Goal: Task Accomplishment & Management: Manage account settings

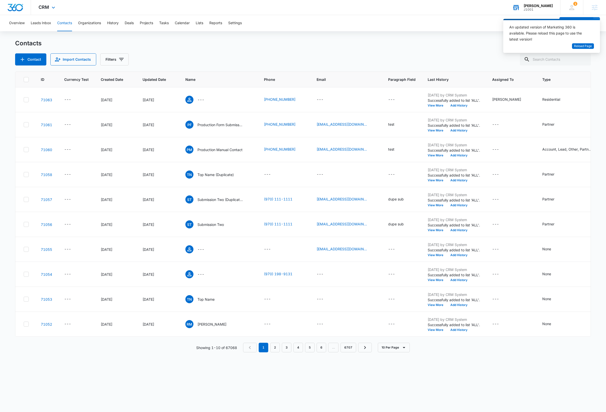
click at [545, 5] on div "Pacos Tacos" at bounding box center [538, 6] width 29 height 4
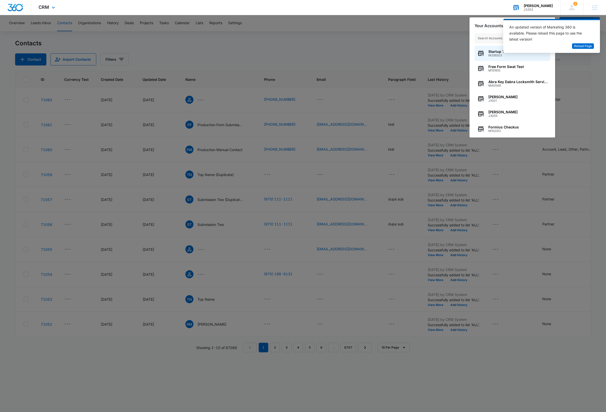
click at [490, 37] on input "text" at bounding box center [513, 38] width 76 height 10
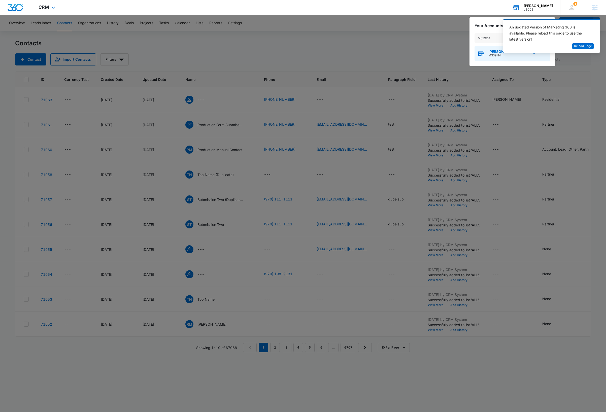
type input "M339114"
click at [491, 54] on span "M339114" at bounding box center [512, 56] width 47 height 4
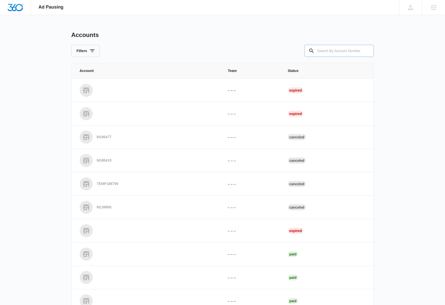
click at [339, 50] on input "text" at bounding box center [338, 51] width 69 height 12
paste input "M339114"
type input "M339114"
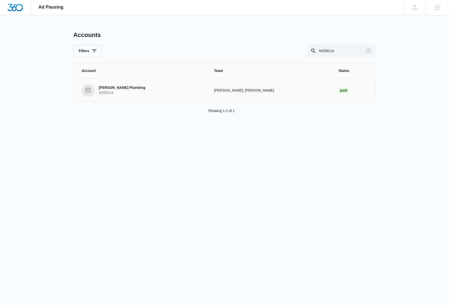
click at [124, 87] on p "Bailey Plumbing" at bounding box center [122, 87] width 47 height 5
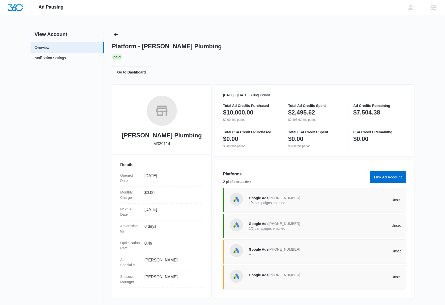
scroll to position [1, 0]
click at [356, 205] on div "Google Ads 650-550-6419 1/6 campaigns enabled Unset" at bounding box center [325, 201] width 152 height 14
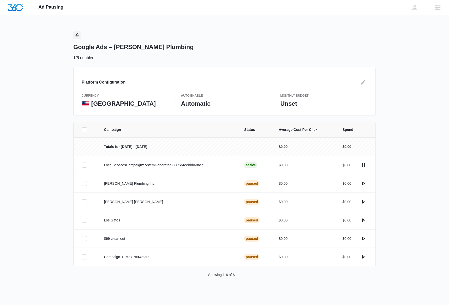
click at [78, 36] on icon "Back" at bounding box center [77, 35] width 6 height 6
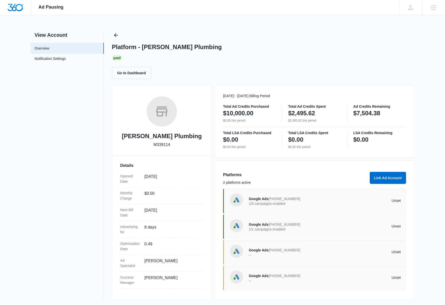
click at [351, 230] on div "Google Ads 534-854-9964 1/1 campaigns enabled Unset" at bounding box center [325, 227] width 152 height 14
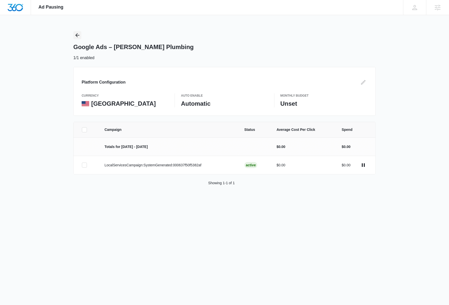
click at [80, 34] on icon "Back" at bounding box center [77, 35] width 6 height 6
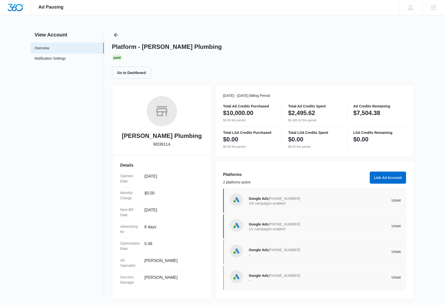
scroll to position [1, 0]
click at [333, 252] on p "Unset" at bounding box center [363, 252] width 76 height 4
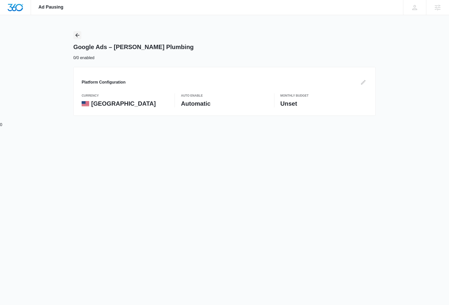
click at [77, 36] on icon "Back" at bounding box center [77, 35] width 6 height 6
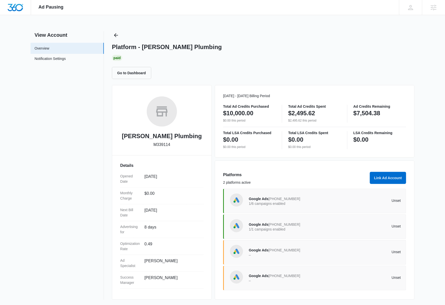
click at [337, 283] on div "Google Ads 788-276-9943 – Unset" at bounding box center [325, 278] width 152 height 14
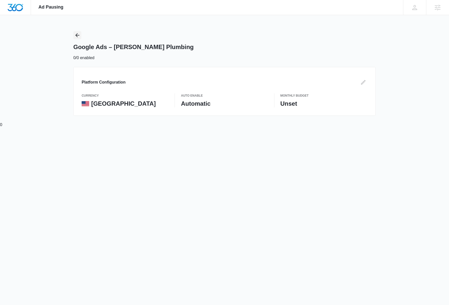
click at [78, 37] on icon "Back" at bounding box center [77, 35] width 6 height 6
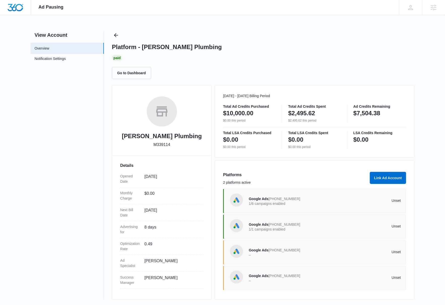
click at [328, 200] on p "Unset" at bounding box center [363, 201] width 76 height 4
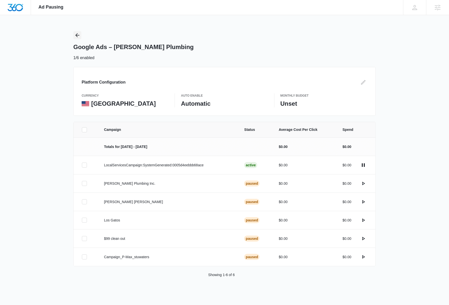
click at [77, 35] on icon "Back" at bounding box center [77, 35] width 6 height 6
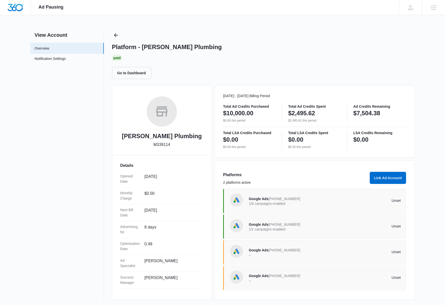
click at [313, 64] on div "Platform - Bailey Plumbing Paid Go to Dashboard" at bounding box center [263, 55] width 302 height 48
click at [408, 57] on div "Paid" at bounding box center [263, 58] width 302 height 6
click at [340, 200] on p "Unset" at bounding box center [363, 201] width 76 height 4
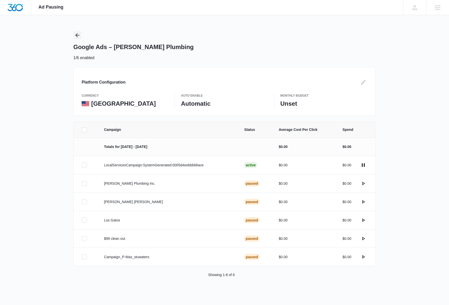
click at [77, 37] on icon "Back" at bounding box center [77, 35] width 4 height 4
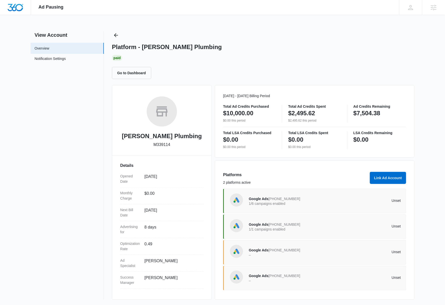
click at [346, 231] on div "Google Ads 534-854-9964 1/1 campaigns enabled Unset" at bounding box center [325, 227] width 152 height 14
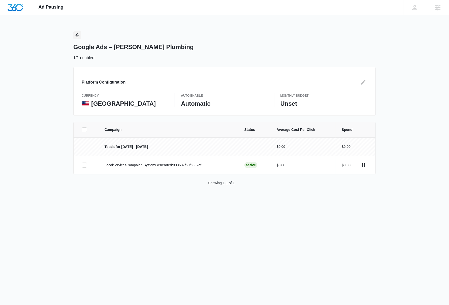
click at [77, 36] on icon "Back" at bounding box center [77, 35] width 6 height 6
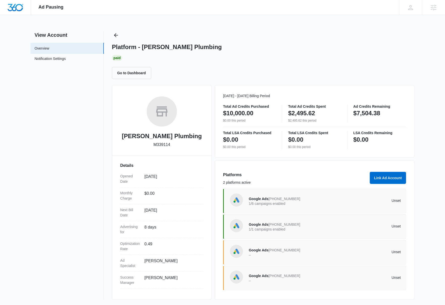
click at [343, 200] on p "Unset" at bounding box center [363, 201] width 76 height 4
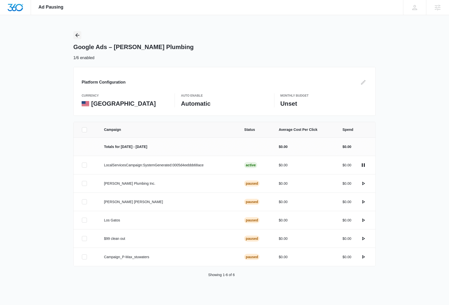
click at [77, 34] on icon "Back" at bounding box center [77, 35] width 6 height 6
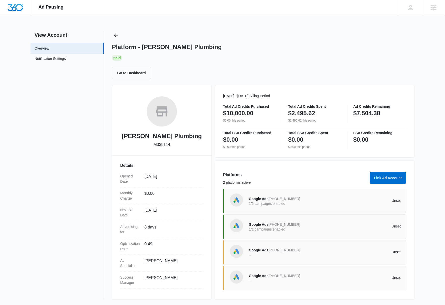
click at [346, 227] on p "Unset" at bounding box center [363, 227] width 76 height 4
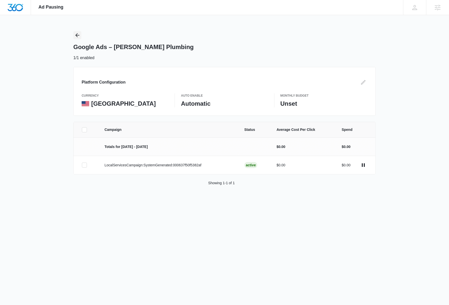
click at [77, 36] on icon "Back" at bounding box center [77, 35] width 6 height 6
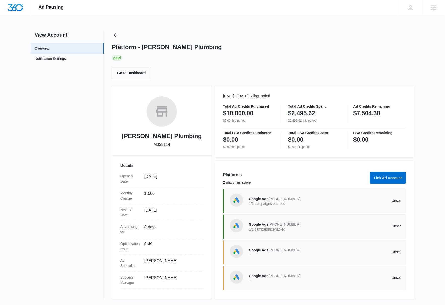
click at [268, 47] on div "Platform - Bailey Plumbing" at bounding box center [263, 47] width 302 height 8
click at [165, 145] on p "M339114" at bounding box center [161, 145] width 17 height 6
copy p "M339114"
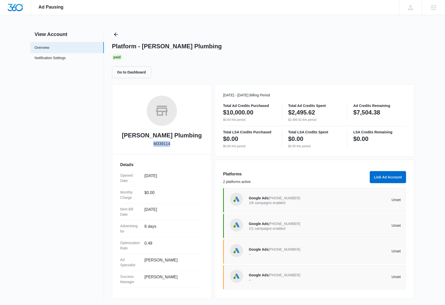
click at [342, 229] on div "Google Ads 534-854-9964 1/1 campaigns enabled Unset" at bounding box center [325, 226] width 152 height 14
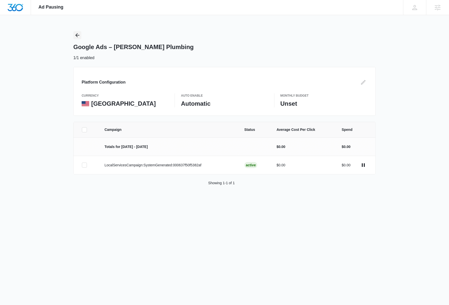
click at [78, 35] on icon "Back" at bounding box center [77, 35] width 4 height 4
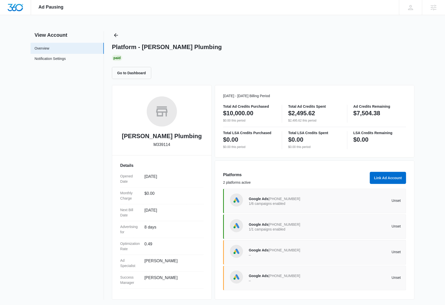
click at [336, 255] on div "Unset" at bounding box center [363, 252] width 76 height 5
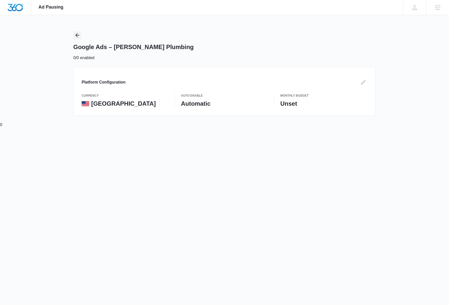
click at [78, 34] on icon "Back" at bounding box center [77, 35] width 6 height 6
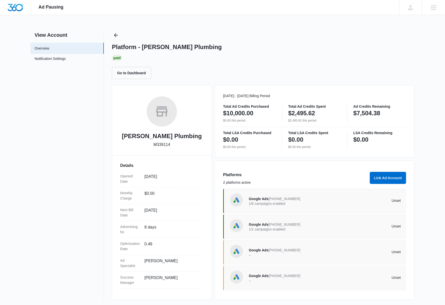
click at [320, 281] on p "–" at bounding box center [287, 281] width 76 height 4
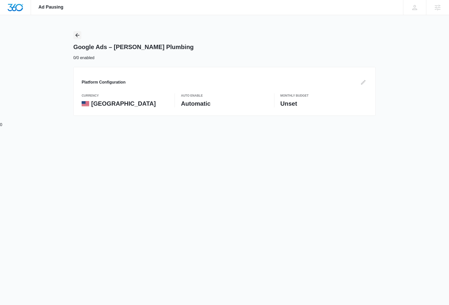
click at [77, 36] on icon "Back" at bounding box center [77, 35] width 6 height 6
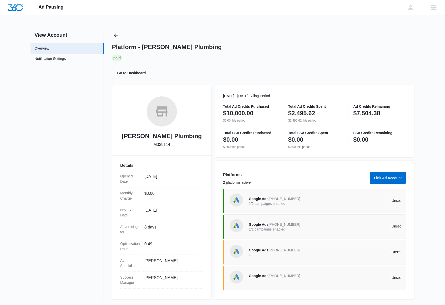
click at [302, 52] on div "Platform - Bailey Plumbing Paid Go to Dashboard" at bounding box center [263, 55] width 302 height 48
click at [257, 31] on div "Platform - Bailey Plumbing Paid Go to Dashboard" at bounding box center [263, 55] width 302 height 48
click at [16, 6] on img "Dashboard" at bounding box center [15, 8] width 16 height 8
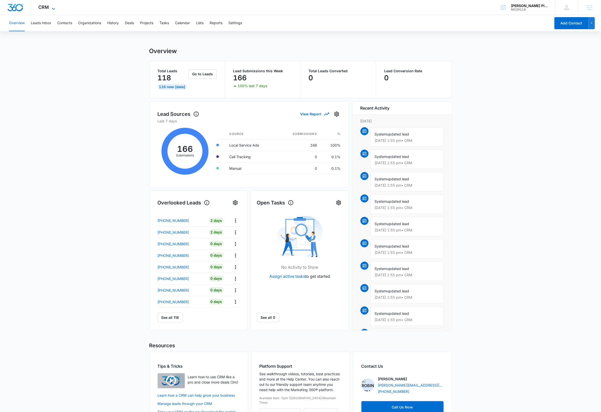
click at [46, 6] on span "CRM" at bounding box center [44, 7] width 11 height 5
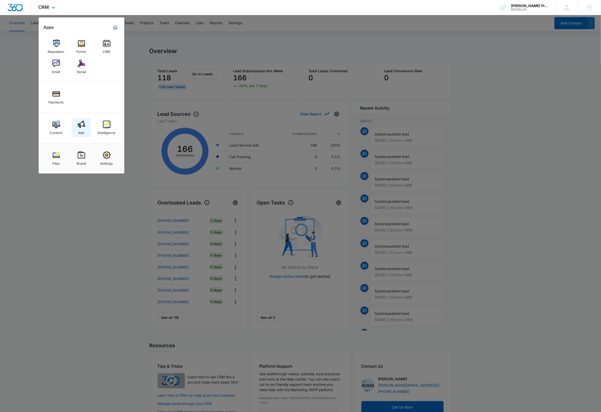
click at [82, 123] on img at bounding box center [82, 125] width 8 height 8
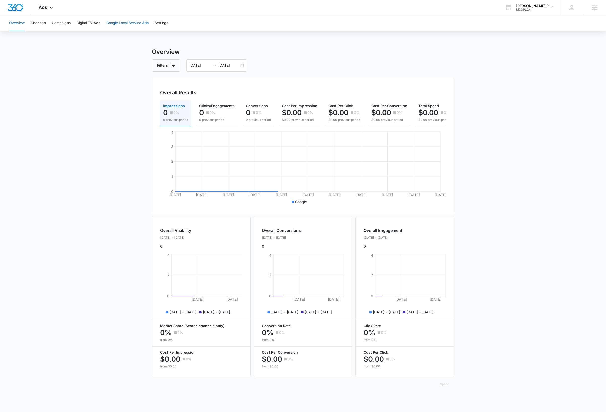
click at [129, 23] on button "Google Local Service Ads" at bounding box center [127, 23] width 42 height 16
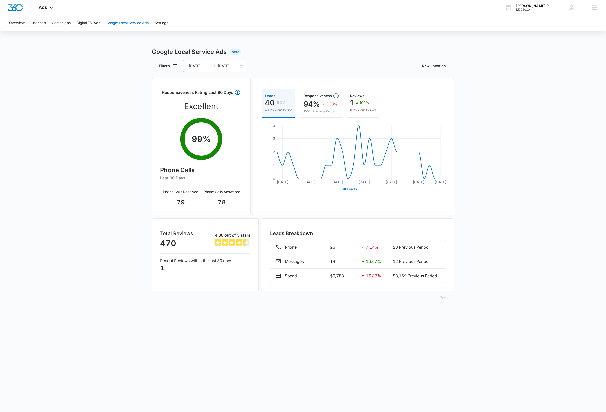
click at [302, 55] on div "Google Local Service Ads Beta" at bounding box center [303, 51] width 302 height 9
click at [90, 75] on div "Google Local Service Ads Beta Filters 09/07/2025 10/07/2025 New Location Respon…" at bounding box center [303, 178] width 606 height 262
click at [163, 25] on button "Settings" at bounding box center [162, 23] width 14 height 16
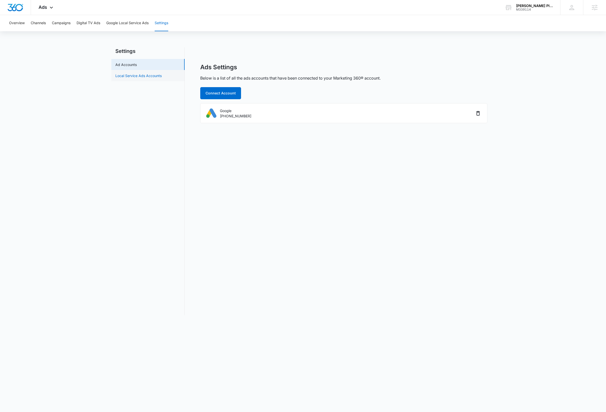
click at [136, 76] on link "Local Service Ads Accounts" at bounding box center [138, 75] width 46 height 5
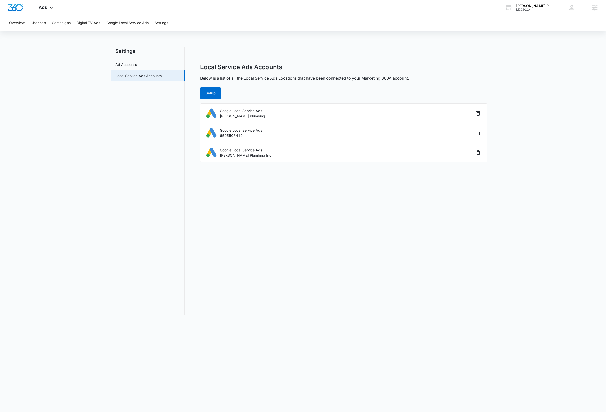
click at [329, 203] on div "Local Service Ads Accounts Below is a list of all the Local Service Ads Locatio…" at bounding box center [344, 181] width 302 height 268
click at [112, 224] on nav "Settings Ad Accounts Local Service Ads Accounts" at bounding box center [147, 181] width 73 height 268
click at [118, 300] on nav "Settings Ad Accounts Local Service Ads Accounts" at bounding box center [147, 181] width 73 height 268
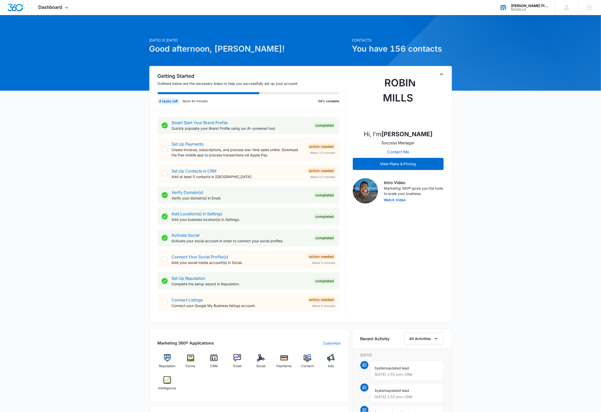
click at [535, 6] on div "Bailey Plumbing" at bounding box center [529, 6] width 37 height 4
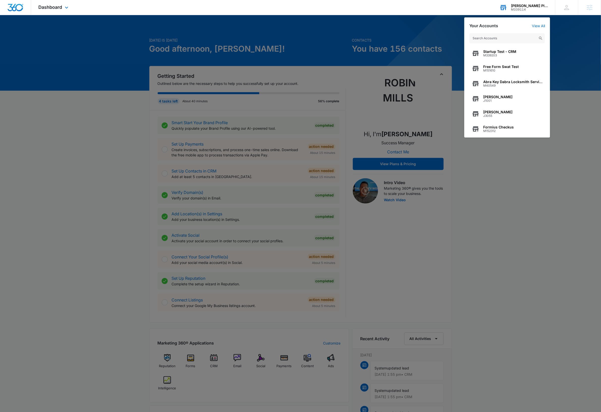
click at [505, 41] on input "text" at bounding box center [507, 38] width 76 height 10
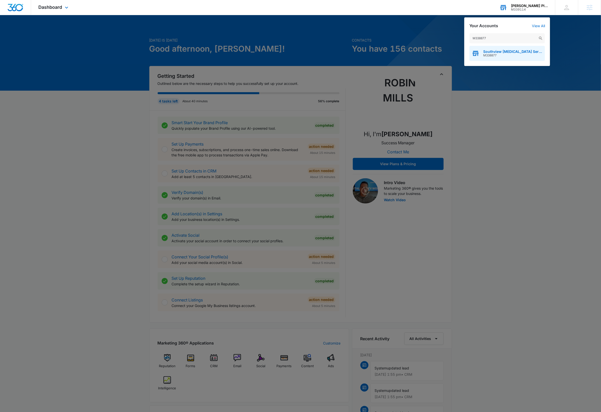
type input "M338877"
click at [509, 56] on span "M338877" at bounding box center [512, 56] width 59 height 4
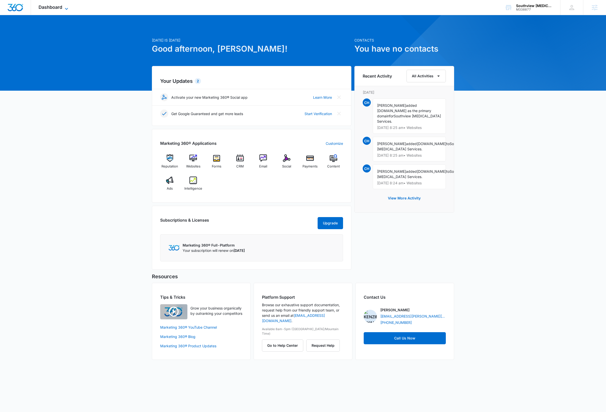
click at [66, 7] on icon at bounding box center [67, 9] width 6 height 6
click at [65, 9] on icon at bounding box center [67, 9] width 6 height 6
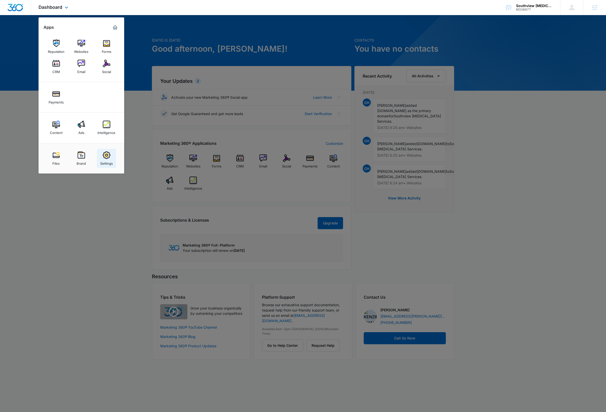
click at [105, 159] on img at bounding box center [107, 155] width 8 height 8
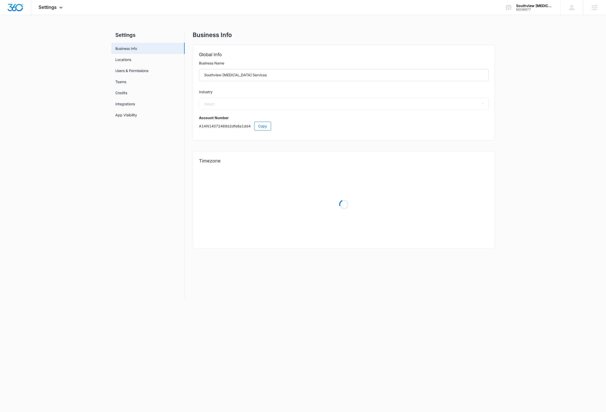
select select "33"
select select "US"
select select "America/Denver"
click at [138, 72] on link "Users & Permissions" at bounding box center [131, 70] width 33 height 5
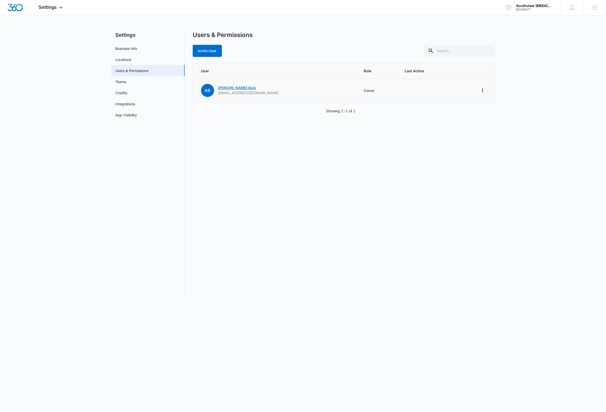
drag, startPoint x: 228, startPoint y: 88, endPoint x: 231, endPoint y: 93, distance: 5.2
click at [228, 88] on link "Abdi Bule" at bounding box center [237, 88] width 38 height 4
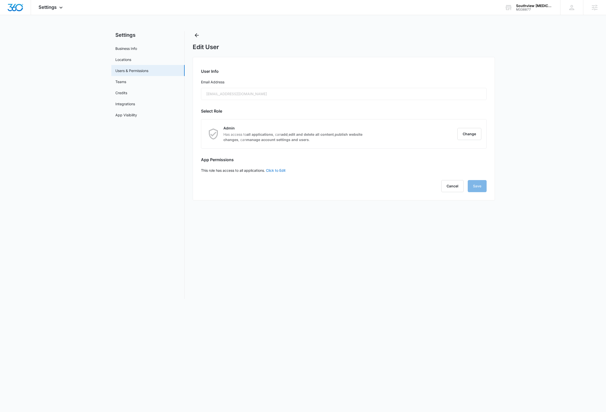
click at [237, 92] on div "Info@southviewautism.org" at bounding box center [344, 94] width 286 height 12
click at [126, 48] on link "Business Info" at bounding box center [126, 48] width 22 height 5
select select "33"
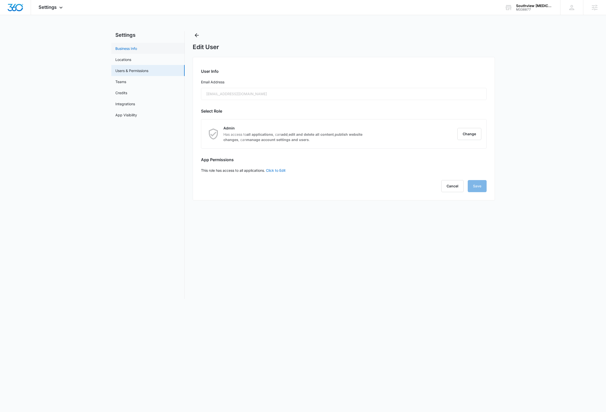
select select "US"
select select "America/Denver"
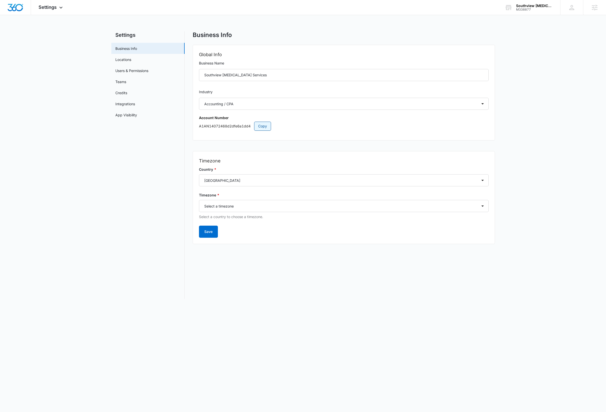
drag, startPoint x: 262, startPoint y: 125, endPoint x: 295, endPoint y: 154, distance: 43.2
click at [262, 125] on span "Copy" at bounding box center [262, 126] width 9 height 6
click at [118, 197] on nav "Settings Business Info Locations Users & Permissions Teams Credits Integrations…" at bounding box center [147, 165] width 73 height 268
click at [17, 10] on img "Dashboard" at bounding box center [15, 8] width 16 height 8
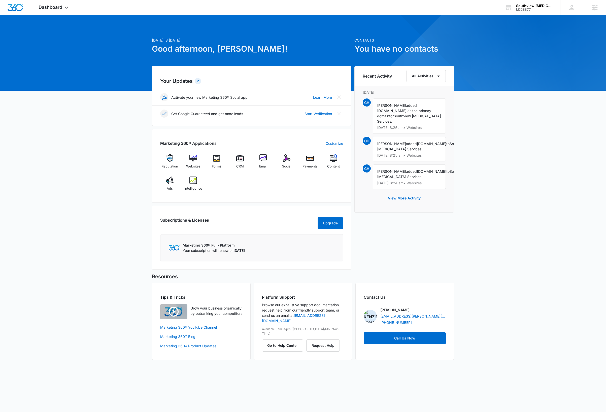
click at [507, 173] on div "[DATE] is [DATE] Good afternoon, [PERSON_NAME]! Contacts You have no contacts Y…" at bounding box center [303, 193] width 606 height 345
click at [491, 152] on div "[DATE] is [DATE] Good afternoon, [PERSON_NAME]! Contacts You have no contacts Y…" at bounding box center [303, 193] width 606 height 345
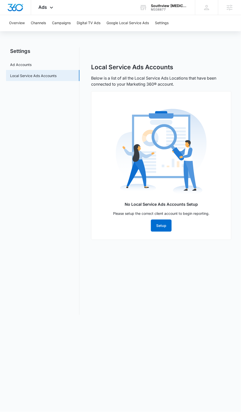
click at [174, 326] on body "Ads Apps Reputation Websites Forms CRM Email Social Payments Content Ads Intell…" at bounding box center [120, 206] width 241 height 412
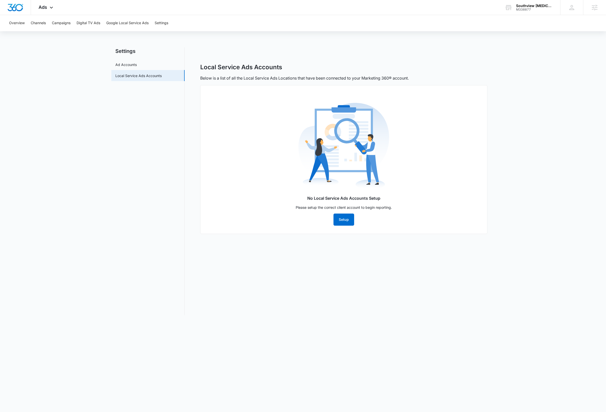
click at [240, 300] on div "Local Service Ads Accounts Below is a list of all the Local Service Ads Locatio…" at bounding box center [344, 181] width 302 height 268
click at [13, 8] on img "Dashboard" at bounding box center [15, 8] width 16 height 8
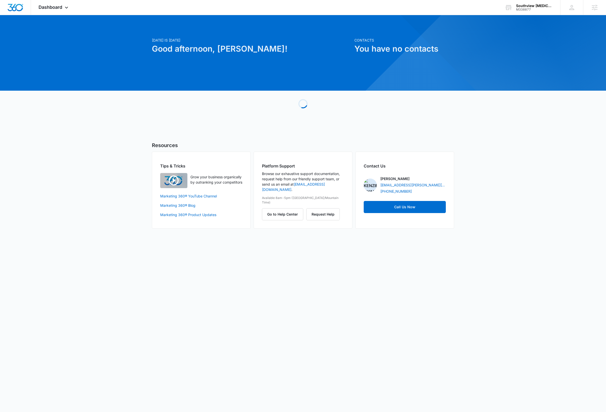
click at [240, 194] on div "Today is Wednesday, October 8th Good afternoon, Dave! Contacts You have no cont…" at bounding box center [303, 127] width 606 height 213
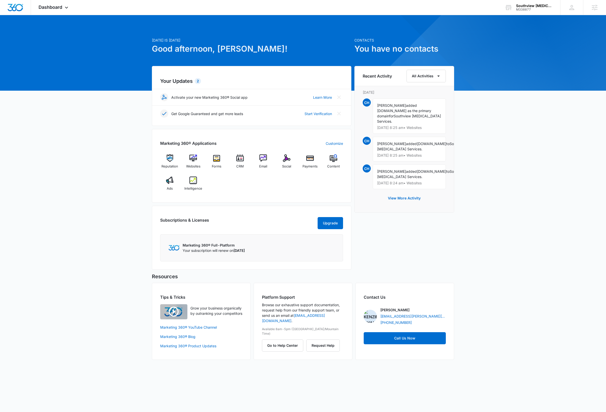
click at [240, 180] on div "[DATE] is [DATE] Good afternoon, [PERSON_NAME]! Contacts You have no contacts Y…" at bounding box center [303, 193] width 606 height 345
